Goal: Task Accomplishment & Management: Use online tool/utility

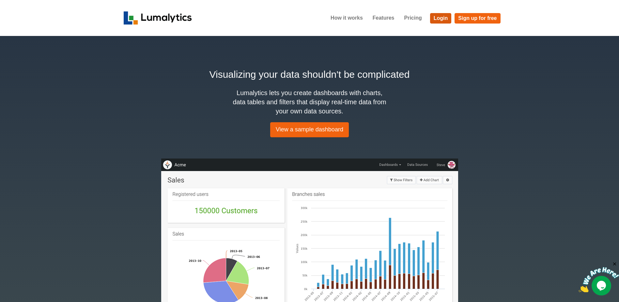
click at [435, 17] on link "Login" at bounding box center [441, 18] width 22 height 10
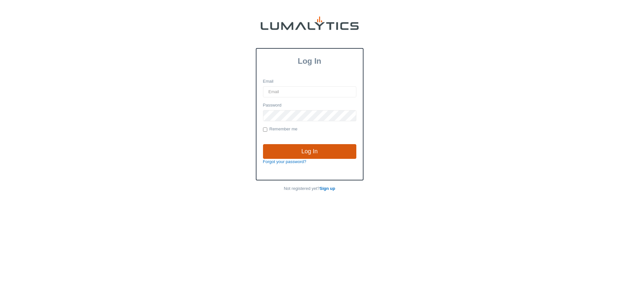
type input "[EMAIL_ADDRESS][DOMAIN_NAME]"
click at [310, 146] on input "Log In" at bounding box center [309, 151] width 93 height 15
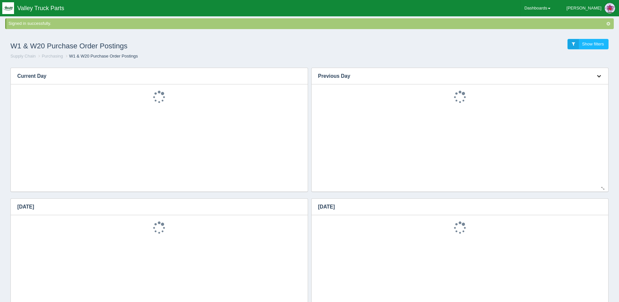
click at [599, 74] on icon "button" at bounding box center [599, 76] width 4 height 4
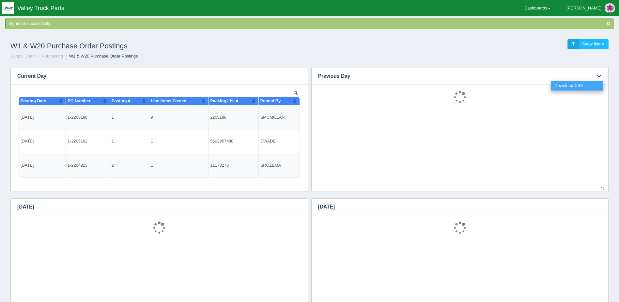
click at [593, 86] on link "Download CSV" at bounding box center [577, 85] width 52 height 9
